Goal: Complete application form

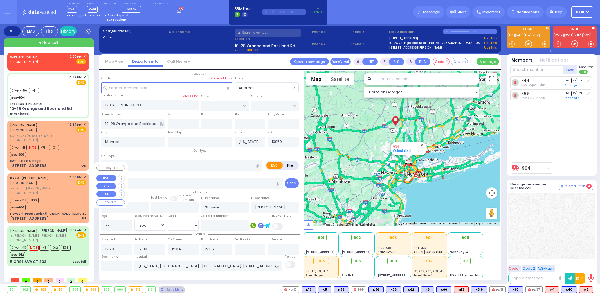
select select
select select "Year"
select select "[DEMOGRAPHIC_DATA]"
click at [51, 228] on div "[PERSON_NAME]" at bounding box center [38, 231] width 57 height 6
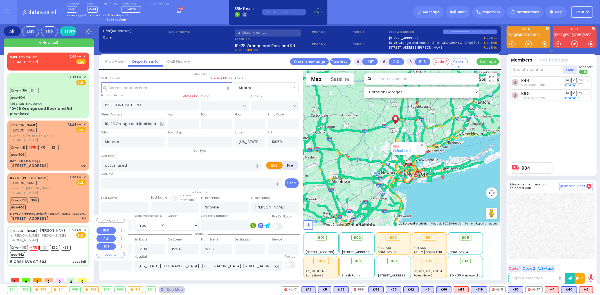
select select
type input "baby fell"
radio input "true"
type input "[PERSON_NAME]"
type input "KAHANA"
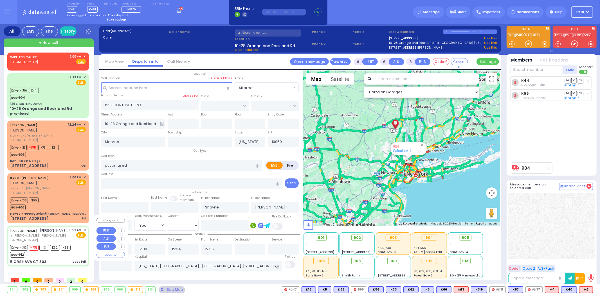
type input "Hillel"
type input "Kahan"
type input "1"
select select "Year"
select select "[DEMOGRAPHIC_DATA]"
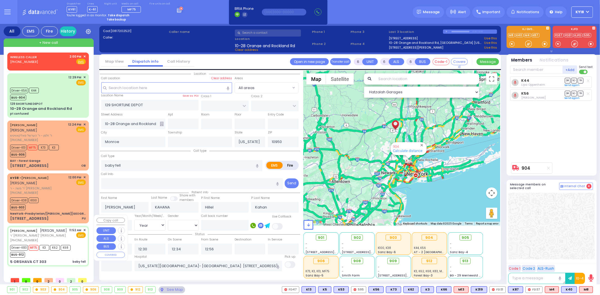
type input "11:52"
type input "11:55"
type input "12:00"
type input "12:15"
type input "13:00"
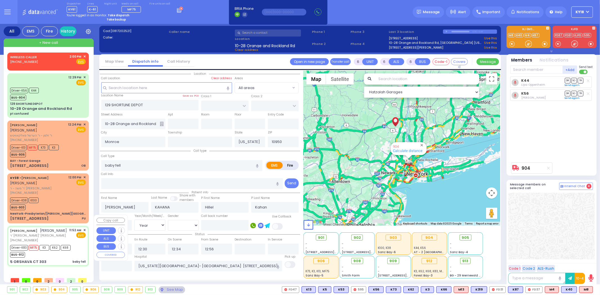
type input "14:00"
type input "[GEOGRAPHIC_DATA]-[PERSON_NAME][GEOGRAPHIC_DATA]"
select select "Hatzalah Garages"
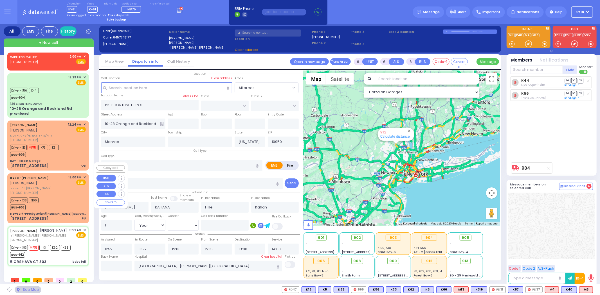
type input "SATMAR DR"
type input "5 ORSHAVA CT"
type input "303"
click at [52, 212] on div "NewYork-Presbyterian/[PERSON_NAME][GEOGRAPHIC_DATA]" at bounding box center [48, 214] width 76 height 4
select select "SECTION 3"
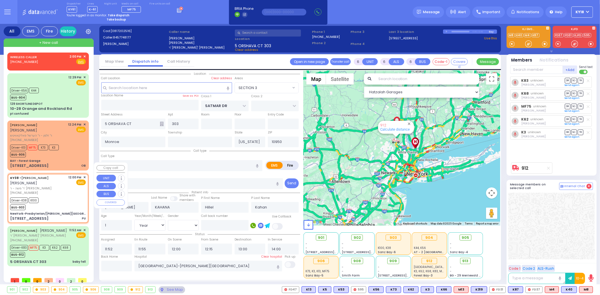
select select
type input "PU"
radio input "true"
type input "[PERSON_NAME]"
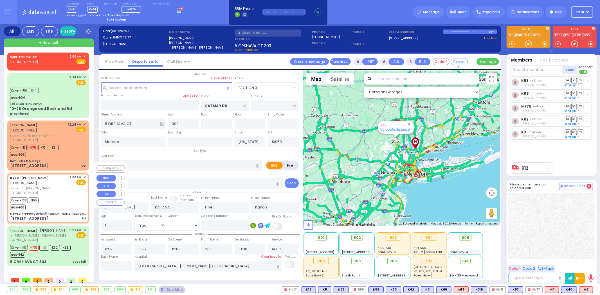
type input "[PERSON_NAME]"
type input "78"
select select "Year"
select select "[DEMOGRAPHIC_DATA]"
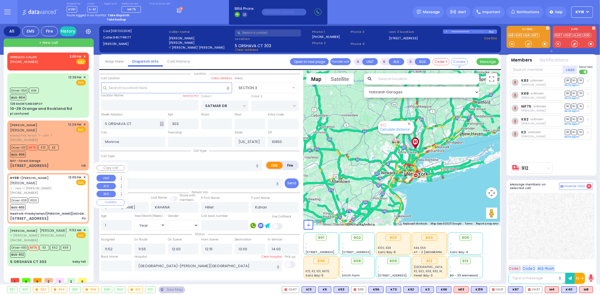
type input "12:00"
type input "12:05"
type input "12:32"
type input "13:09"
type input "Residence [STREET_ADDRESS]"
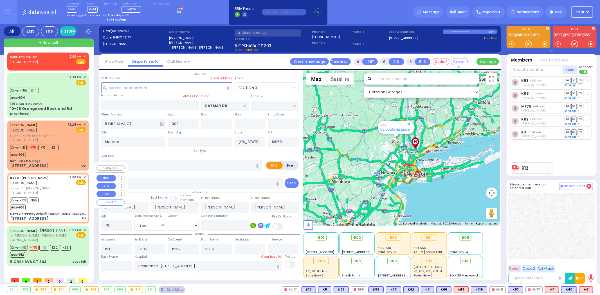
select select "Hatzalah Garages"
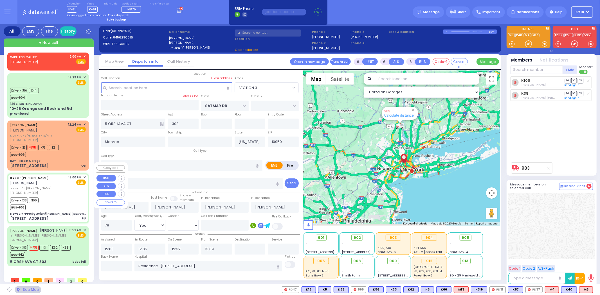
select select
radio input "true"
select select "Year"
select select "[DEMOGRAPHIC_DATA]"
type input "NewYork-Presbyterian/[PERSON_NAME][GEOGRAPHIC_DATA]"
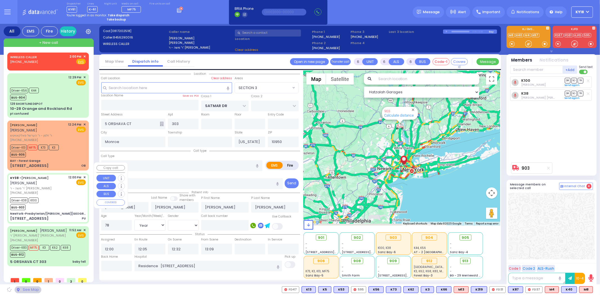
type input "[GEOGRAPHIC_DATA]"
type input "[STREET_ADDRESS]"
type input "[US_STATE]"
type input "10065"
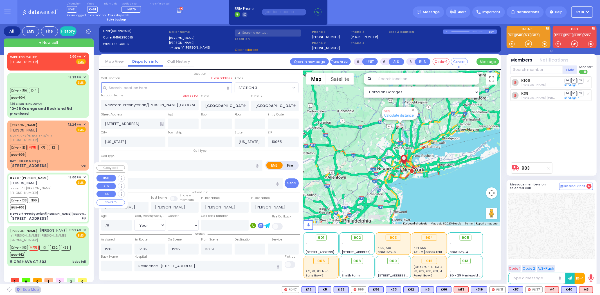
select select "Hatzalah Garages"
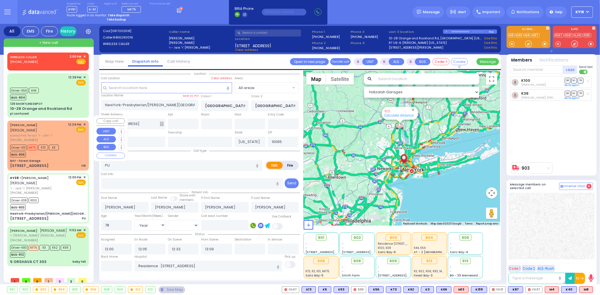
click at [56, 159] on div "BAY - Forest Garage" at bounding box center [48, 161] width 76 height 4
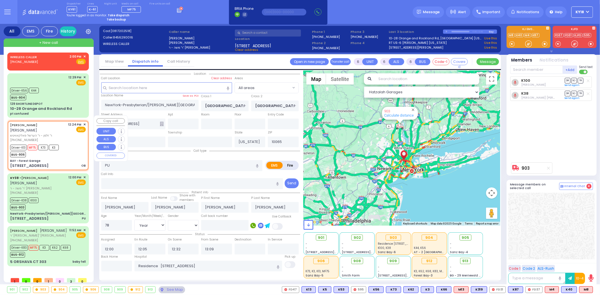
select select
type input "OB"
radio input "true"
type input "[PERSON_NAME]"
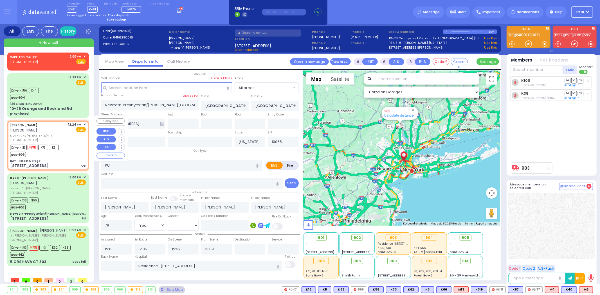
type input "Surie"
type input "[PERSON_NAME]"
type input "25"
select select "Year"
select select "[DEMOGRAPHIC_DATA]"
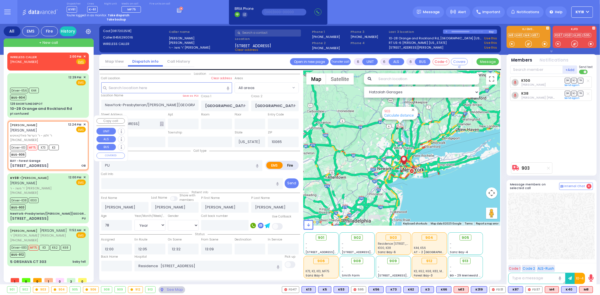
type input "12:24"
type input "12:28"
type input "12:29"
type input "12:40"
type input "13:04"
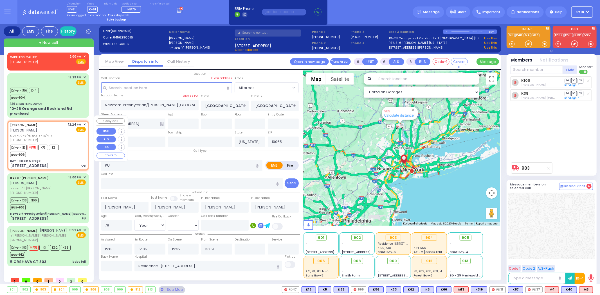
type input "13:14"
type input "[GEOGRAPHIC_DATA]"
select select "Hatzalah Garages"
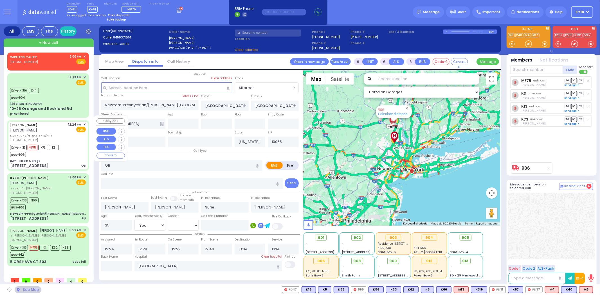
select select
radio input "true"
select select "Year"
select select "[DEMOGRAPHIC_DATA]"
select select "Hatzalah Garages"
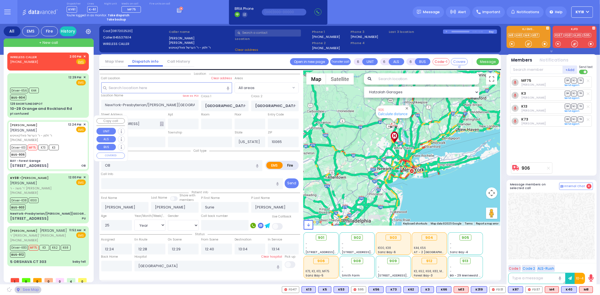
type input "BAY - Forest Garage"
type input "SANZ COURT"
type input "[PERSON_NAME] COURT"
type input "[STREET_ADDRESS]"
type input "Monroe"
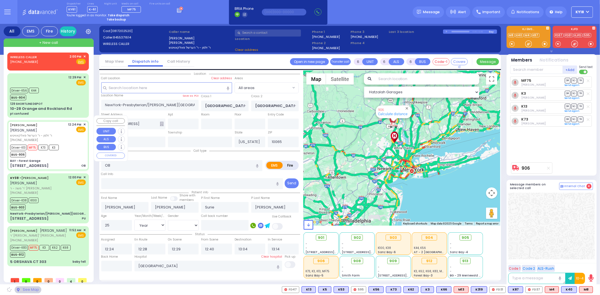
type input "10950"
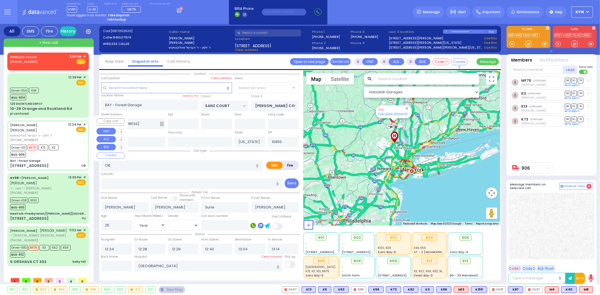
select select "SECTION 2"
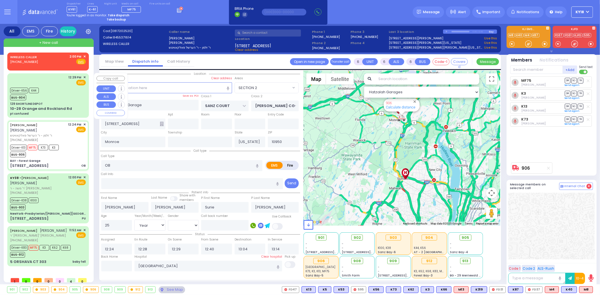
click at [61, 108] on div "10-28 Orange and Rockland Rd" at bounding box center [41, 109] width 62 height 6
select select
type input "pt confused"
radio input "true"
type input "Shayne"
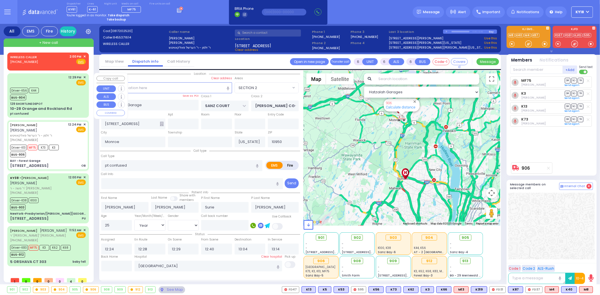
type input "[PERSON_NAME]"
type input "77"
select select "Year"
select select "[DEMOGRAPHIC_DATA]"
type input "12:29"
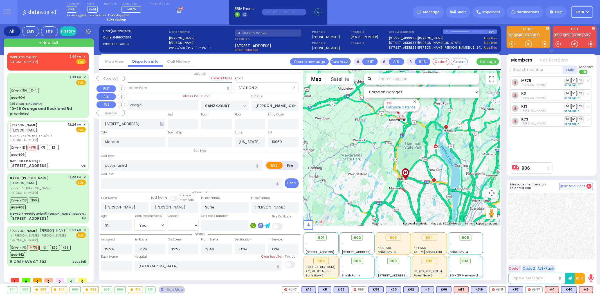
type input "12:30"
type input "12:34"
type input "12:56"
type input "[US_STATE][GEOGRAPHIC_DATA]- [GEOGRAPHIC_DATA] [STREET_ADDRESS][US_STATE]"
select select "Hatzalah Garages"
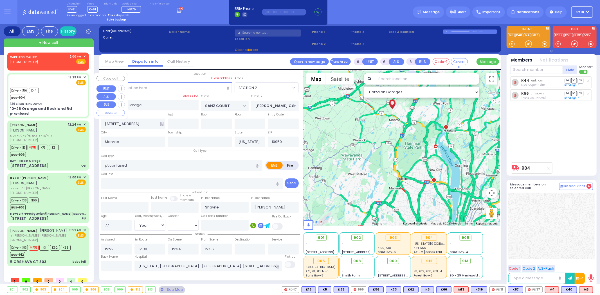
type input "129 SHORTLINE DEPOT"
type input "10-28 Orange and Rockland Rd"
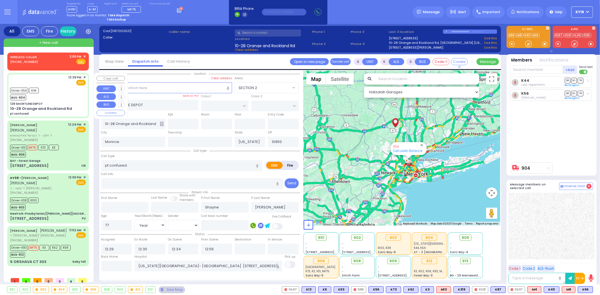
select select
radio input "true"
select select "Year"
select select "[DEMOGRAPHIC_DATA]"
select select "Hatzalah Garages"
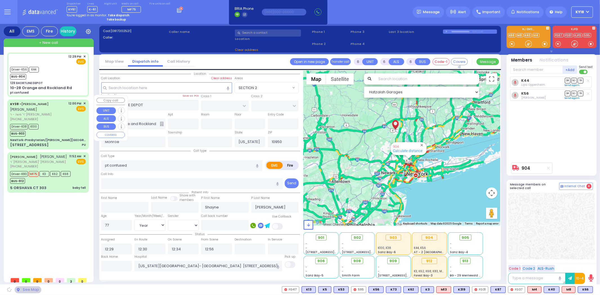
select select
radio input "true"
type input "Frankel"
select select "Year"
select select "[DEMOGRAPHIC_DATA]"
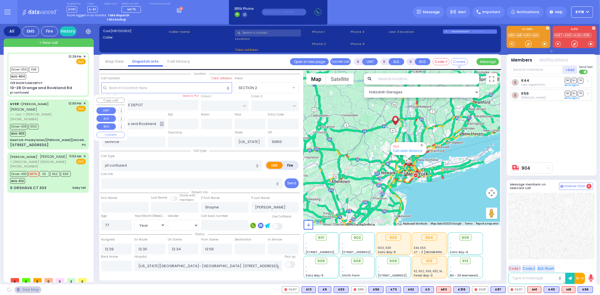
select select "Hatzalah Garages"
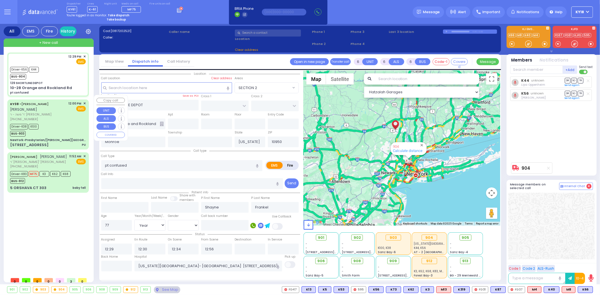
select select
radio input "true"
select select "Year"
select select "[DEMOGRAPHIC_DATA]"
select select "Hatzalah Garages"
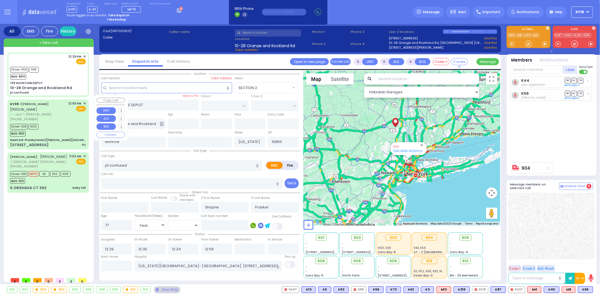
select select
radio input "true"
select select "Year"
select select "[DEMOGRAPHIC_DATA]"
select select "Hatzalah Garages"
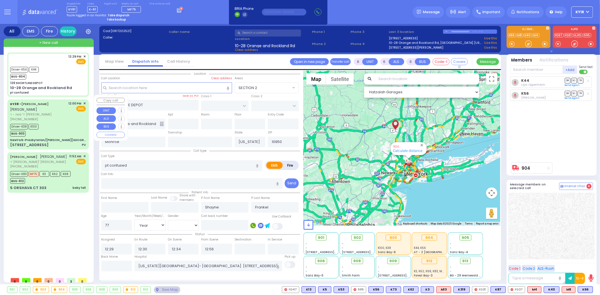
select select
radio input "true"
select select "Year"
select select "[DEMOGRAPHIC_DATA]"
select select "Hatzalah Garages"
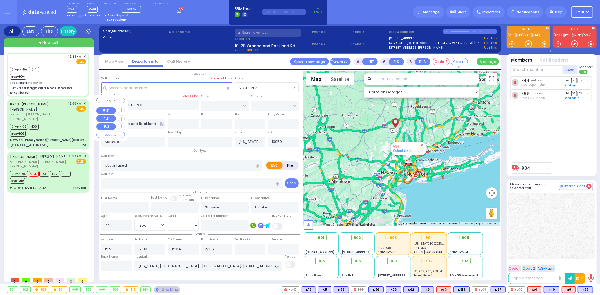
select select
radio input "true"
select select "Year"
select select "[DEMOGRAPHIC_DATA]"
select select "Hatzalah Garages"
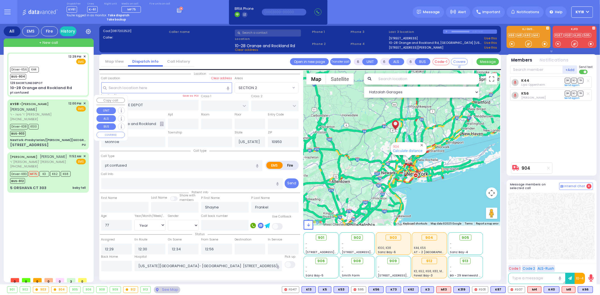
select select
radio input "true"
select select "Year"
select select "[DEMOGRAPHIC_DATA]"
select select "Hatzalah Garages"
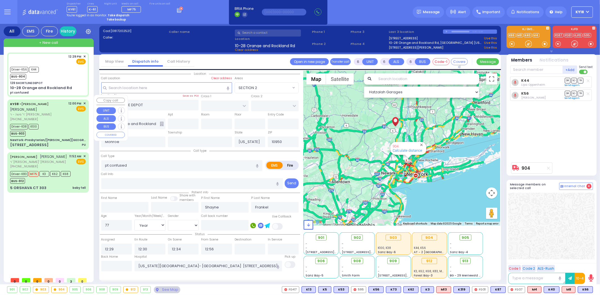
select select
radio input "true"
select select "Year"
select select "[DEMOGRAPHIC_DATA]"
select select "Hatzalah Garages"
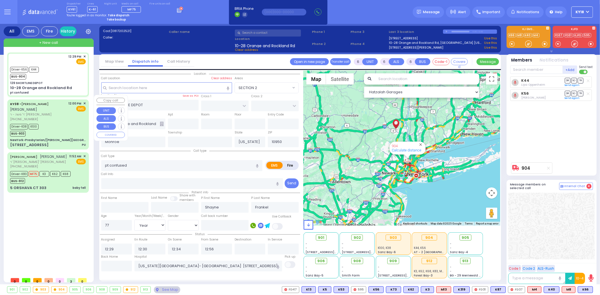
select select
radio input "true"
type input "[PERSON_NAME]"
select select "Year"
select select "[DEMOGRAPHIC_DATA]"
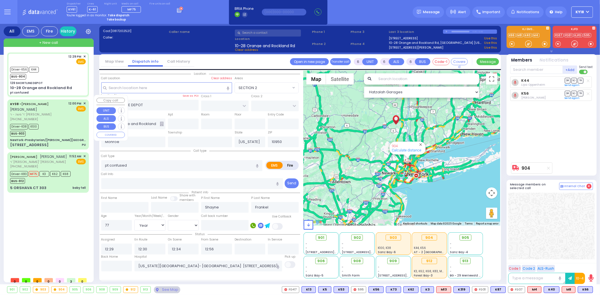
type input "14:12"
select select "Hatzalah Garages"
select select
radio input "true"
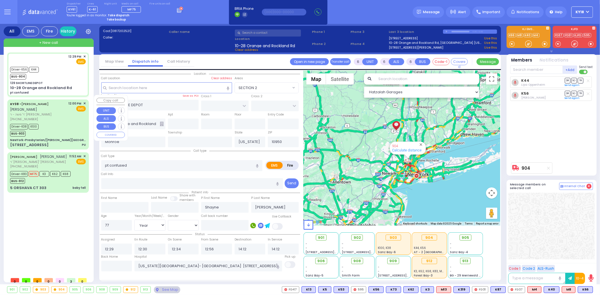
select select "Year"
select select "[DEMOGRAPHIC_DATA]"
select select "Hatzalah Garages"
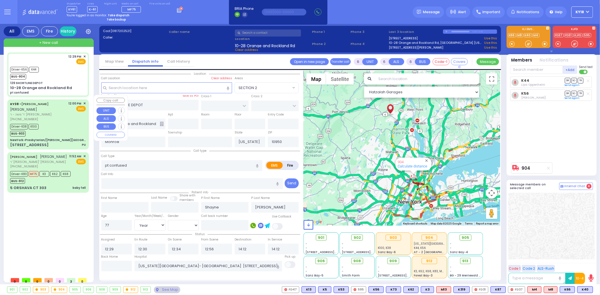
select select
radio input "true"
type input "Frankel"
select select "Year"
select select "[DEMOGRAPHIC_DATA]"
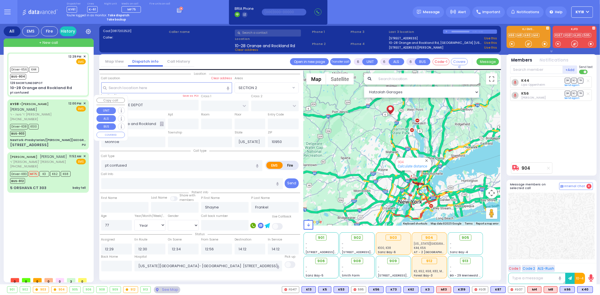
select select "Hatzalah Garages"
select select
radio input "true"
select select "Year"
select select "[DEMOGRAPHIC_DATA]"
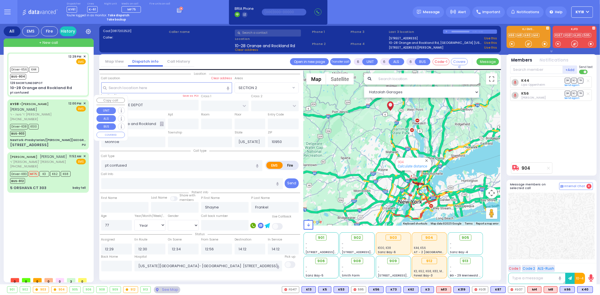
select select "Hatzalah Garages"
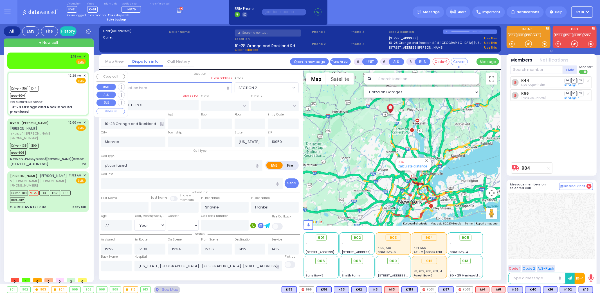
select select
radio input "true"
select select "Year"
select select "[DEMOGRAPHIC_DATA]"
select select "Hatzalah Garages"
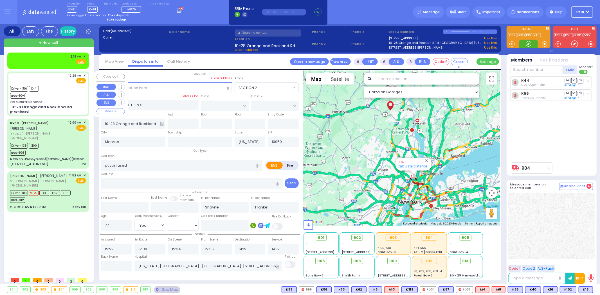
select select
radio input "true"
select select "Year"
select select "[DEMOGRAPHIC_DATA]"
select select "Hatzalah Garages"
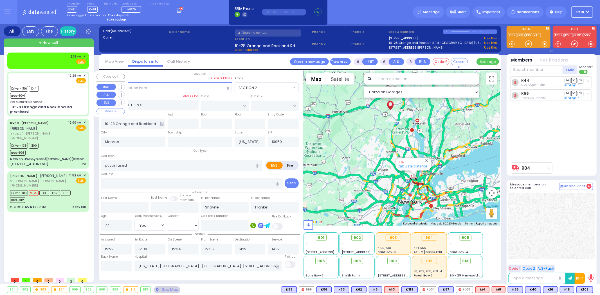
select select
radio input "true"
select select "Year"
select select "[DEMOGRAPHIC_DATA]"
select select "Hatzalah Garages"
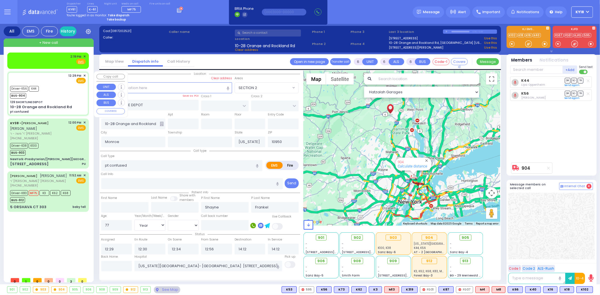
select select
radio input "true"
type input "[PERSON_NAME]"
select select "Year"
select select "[DEMOGRAPHIC_DATA]"
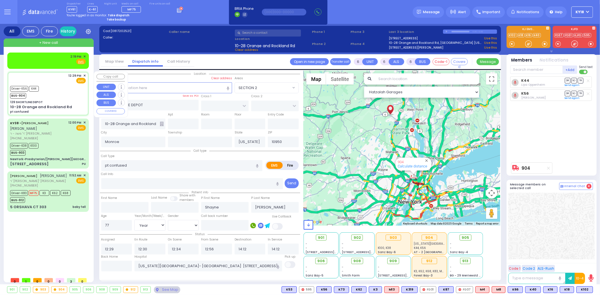
select select "Hatzalah Garages"
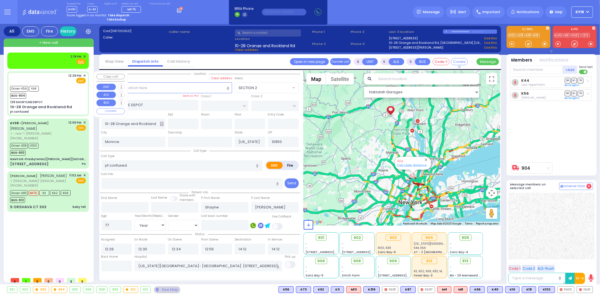
select select
radio input "true"
type input "Frankel"
select select "Year"
select select "[DEMOGRAPHIC_DATA]"
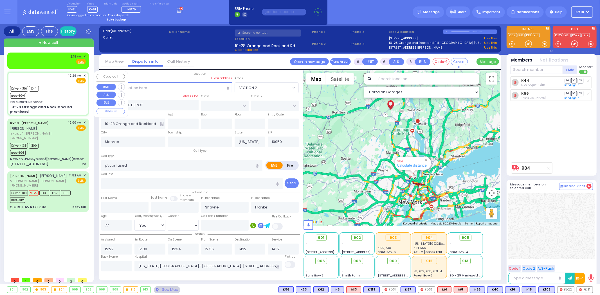
select select "Hatzalah Garages"
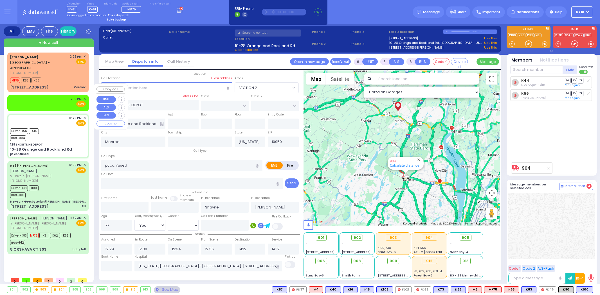
select select
select select "Year"
select select "[DEMOGRAPHIC_DATA]"
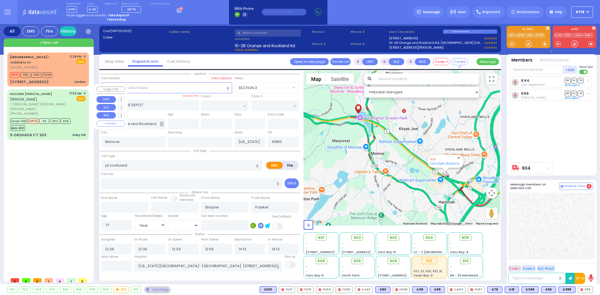
select select
select select "Year"
select select "[DEMOGRAPHIC_DATA]"
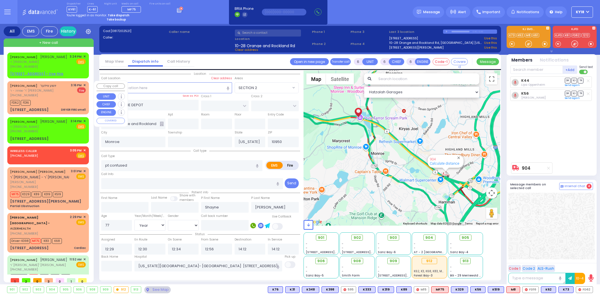
select select
select select "Year"
select select "[DEMOGRAPHIC_DATA]"
